Goal: Transaction & Acquisition: Book appointment/travel/reservation

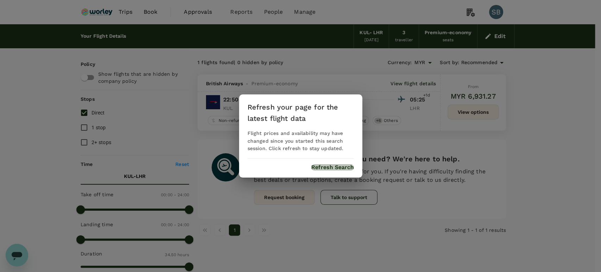
click at [343, 166] on button "Refresh Search" at bounding box center [332, 167] width 43 height 6
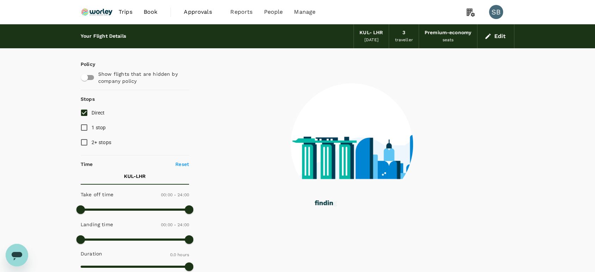
type input "2350"
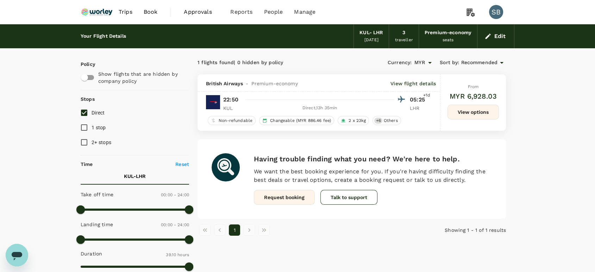
click at [103, 9] on img at bounding box center [97, 11] width 32 height 15
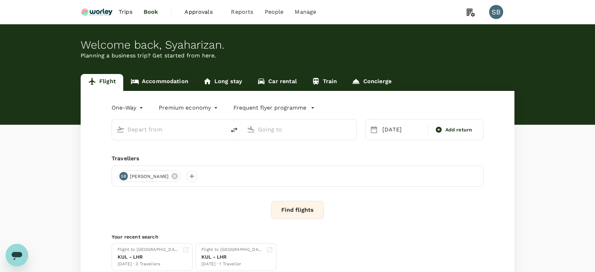
type input "Kuala Lumpur Intl ([GEOGRAPHIC_DATA])"
type input "London Heathrow (LHR)"
type input "Kuala Lumpur Intl ([GEOGRAPHIC_DATA])"
type input "London Heathrow (LHR)"
